Goal: Task Accomplishment & Management: Complete application form

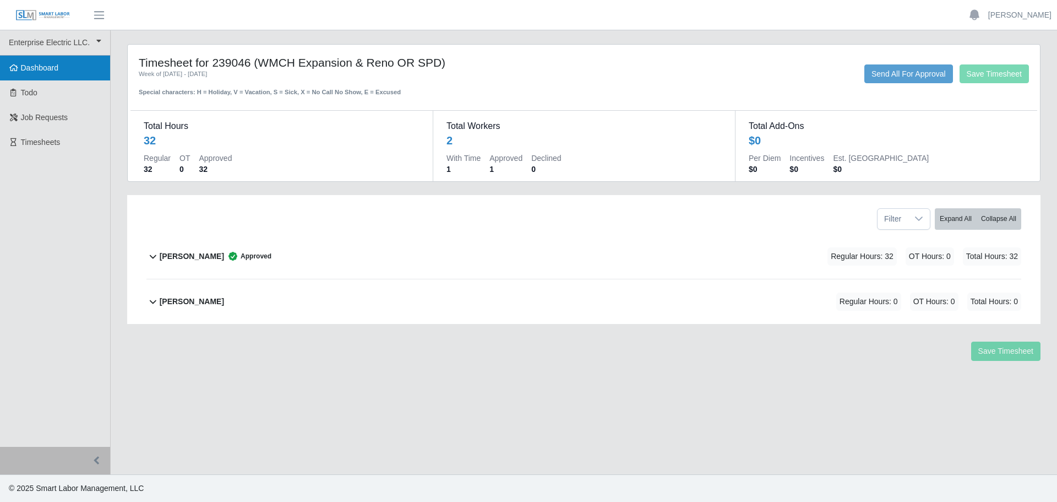
click at [39, 66] on span "Dashboard" at bounding box center [40, 67] width 38 height 9
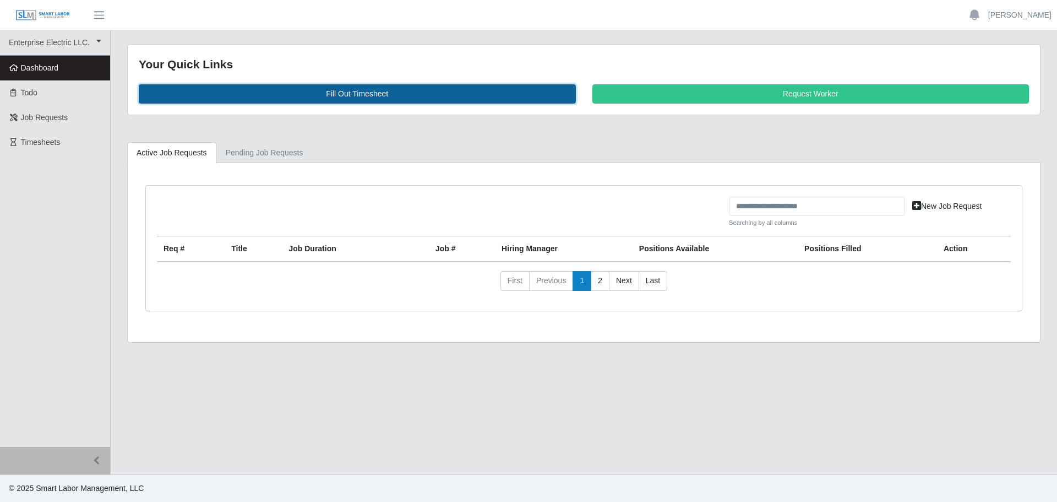
click at [338, 89] on link "Fill Out Timesheet" at bounding box center [357, 93] width 437 height 19
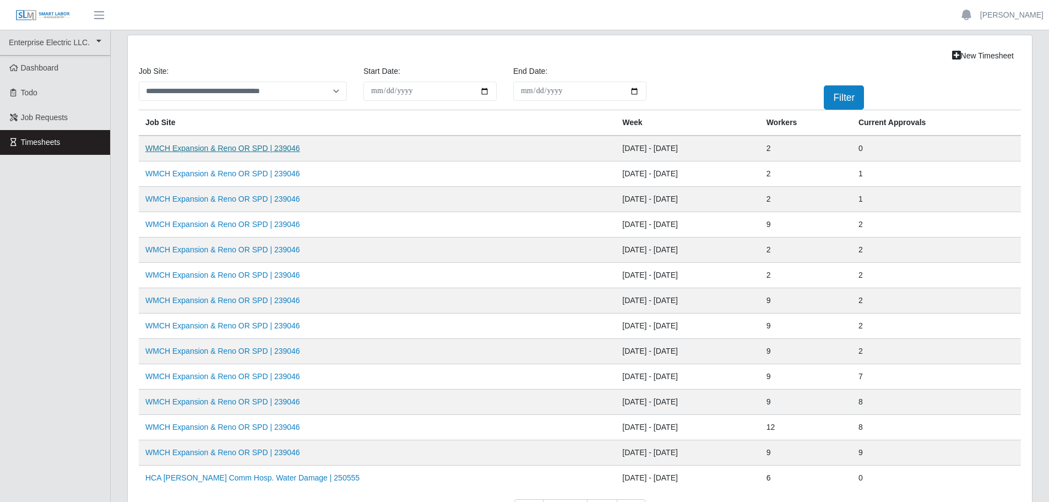
click at [234, 150] on link "WMCH Expansion & Reno OR SPD | 239046" at bounding box center [222, 148] width 155 height 9
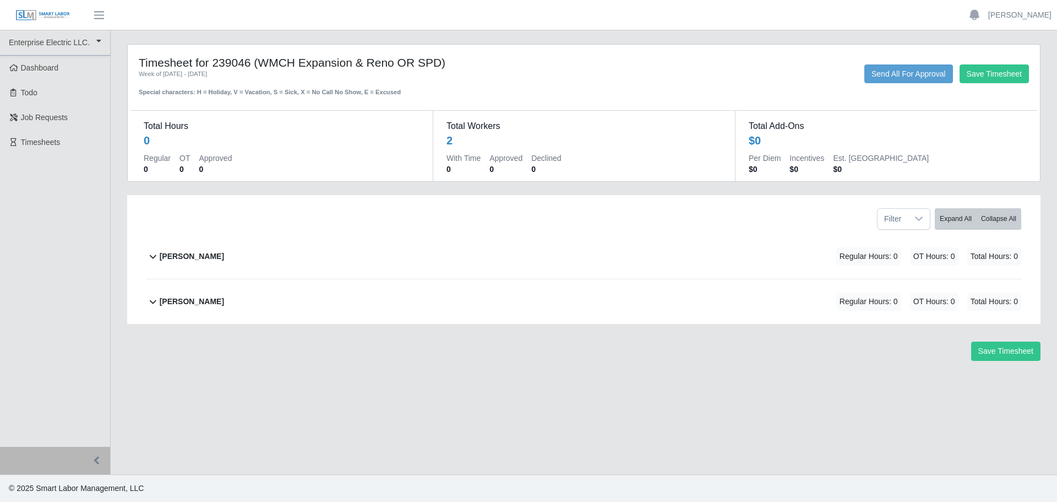
click at [200, 256] on b "Casey Shoemaker" at bounding box center [192, 257] width 64 height 12
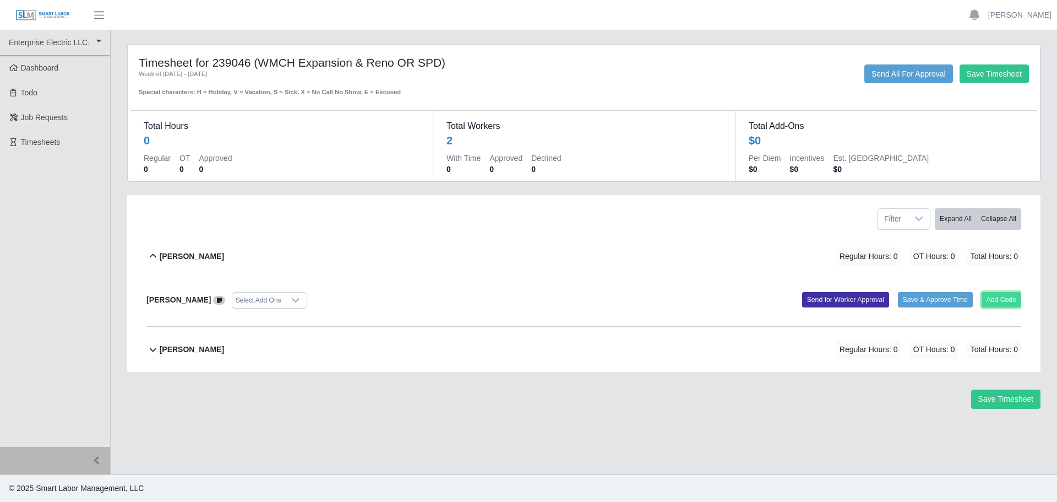
click at [1001, 295] on button "Add Code" at bounding box center [1002, 299] width 40 height 15
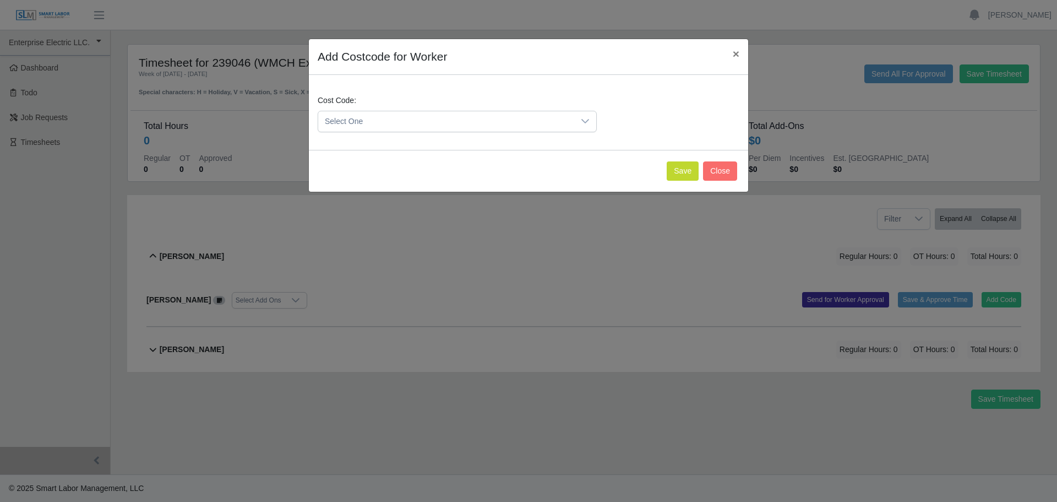
click at [528, 127] on span "Select One" at bounding box center [446, 121] width 256 height 20
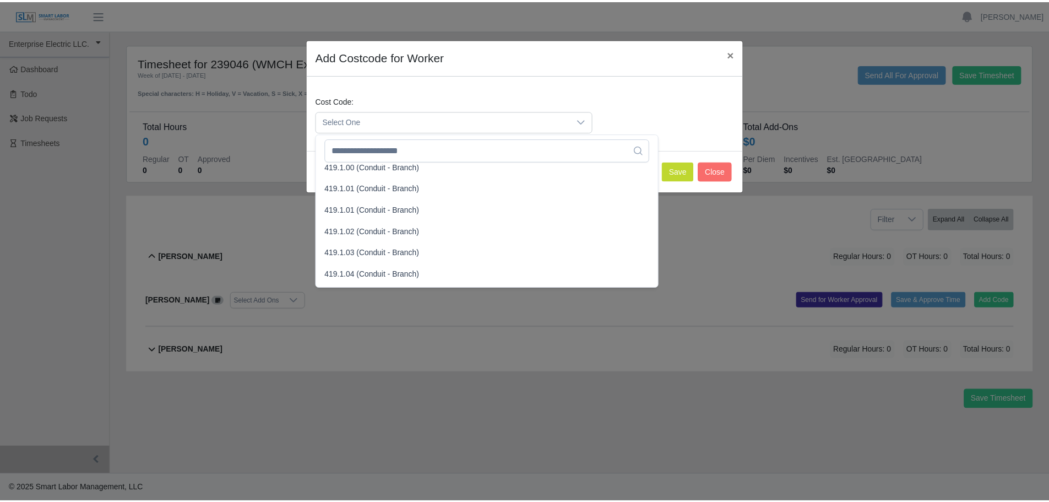
scroll to position [661, 0]
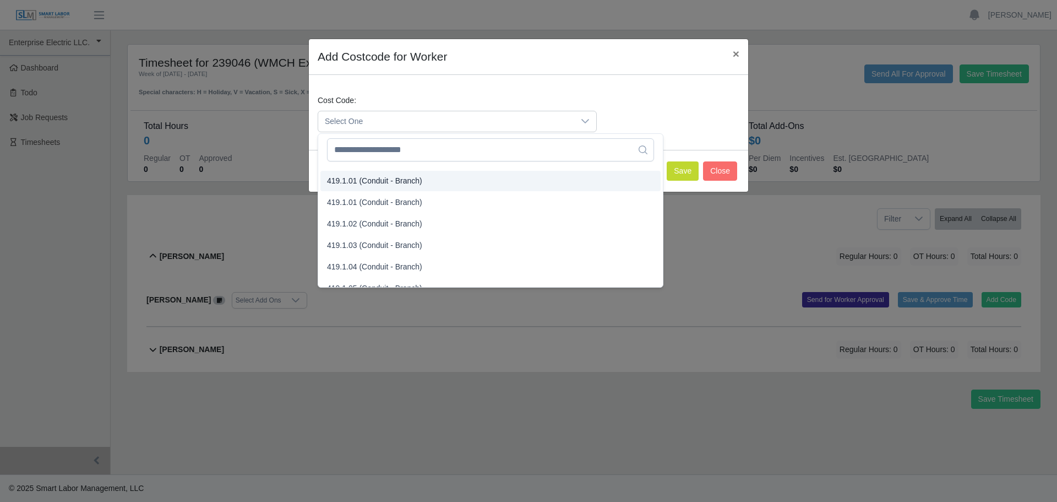
click at [415, 183] on span "419.1.01 (Conduit - Branch)" at bounding box center [374, 181] width 95 height 12
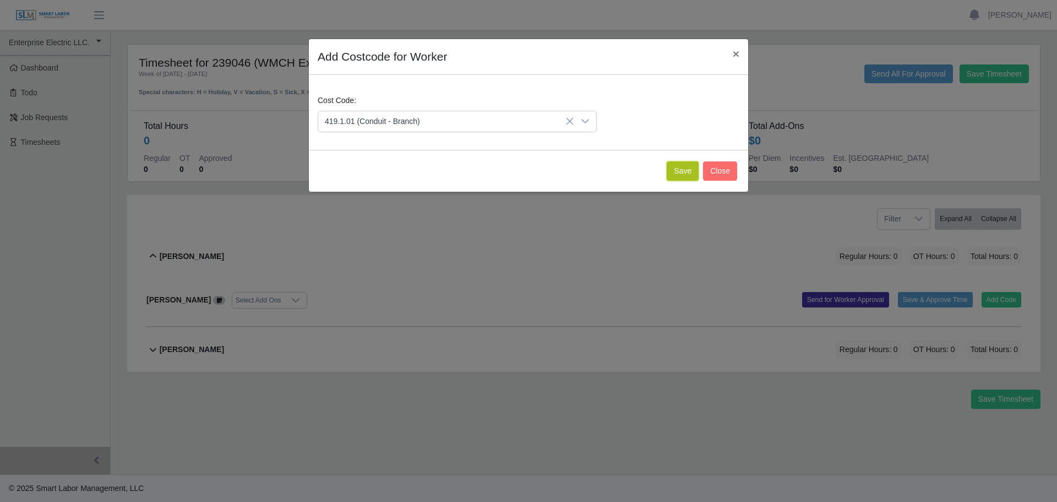
click at [688, 170] on button "Save" at bounding box center [683, 170] width 32 height 19
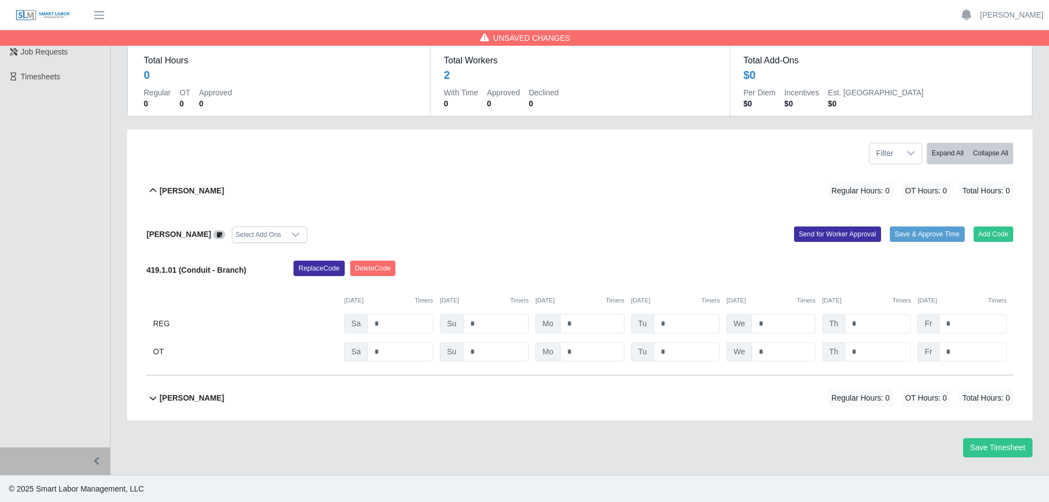
scroll to position [66, 0]
drag, startPoint x: 558, startPoint y: 321, endPoint x: 552, endPoint y: 319, distance: 6.3
click at [552, 319] on div "Mo *" at bounding box center [579, 322] width 89 height 19
type input "*"
drag, startPoint x: 652, startPoint y: 323, endPoint x: 645, endPoint y: 323, distance: 6.6
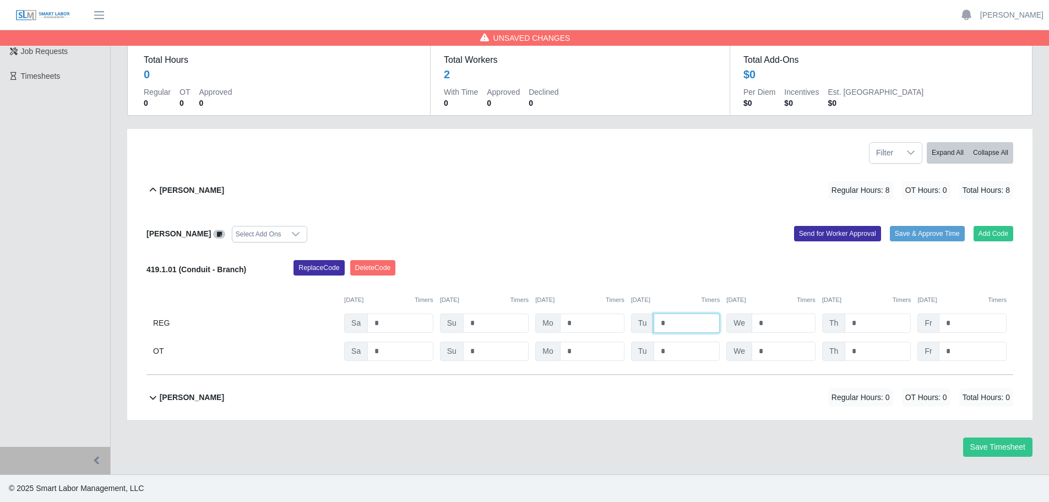
click at [645, 323] on div "Tu *" at bounding box center [675, 322] width 89 height 19
type input "*"
drag, startPoint x: 762, startPoint y: 325, endPoint x: 728, endPoint y: 320, distance: 35.0
click at [726, 320] on div "We *" at bounding box center [770, 322] width 89 height 19
type input "*"
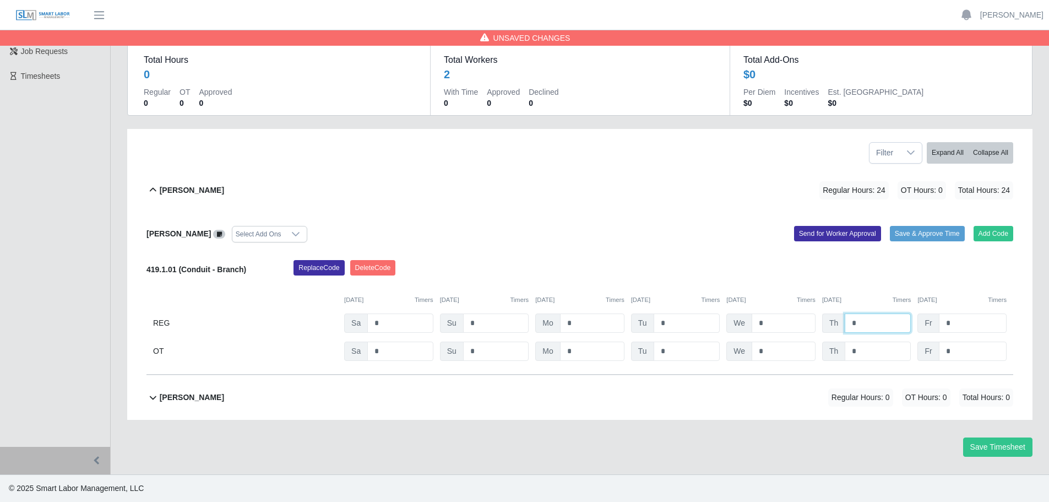
drag, startPoint x: 854, startPoint y: 324, endPoint x: 849, endPoint y: 324, distance: 5.5
click at [845, 324] on input "*" at bounding box center [878, 322] width 66 height 19
type input "*"
drag, startPoint x: 967, startPoint y: 326, endPoint x: 933, endPoint y: 321, distance: 33.4
click at [933, 321] on div "Fr *" at bounding box center [962, 322] width 89 height 19
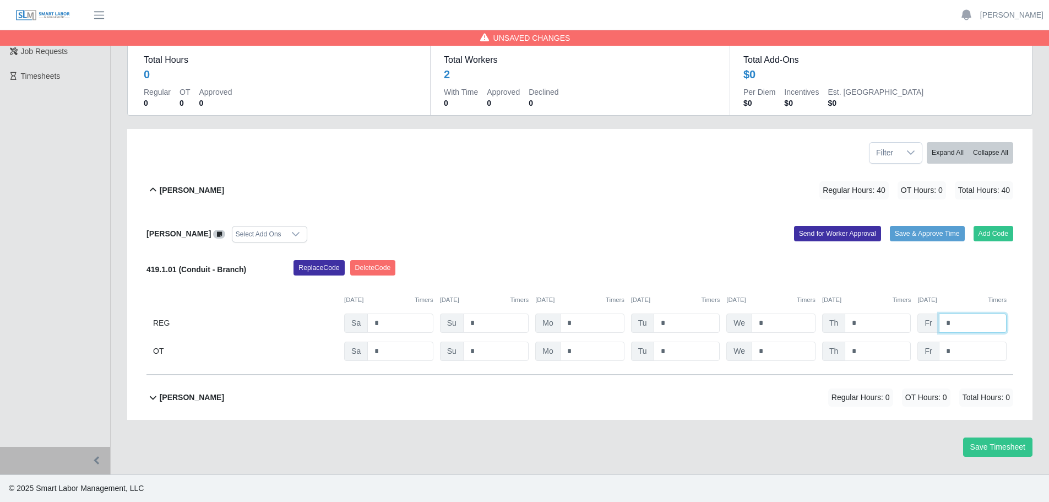
type input "*"
click at [936, 273] on div "Replace Code Delete Code" at bounding box center [653, 271] width 736 height 22
drag, startPoint x: 1001, startPoint y: 443, endPoint x: 998, endPoint y: 449, distance: 6.7
click at [1000, 444] on button "Save Timesheet" at bounding box center [997, 446] width 69 height 19
